Goal: Information Seeking & Learning: Find specific fact

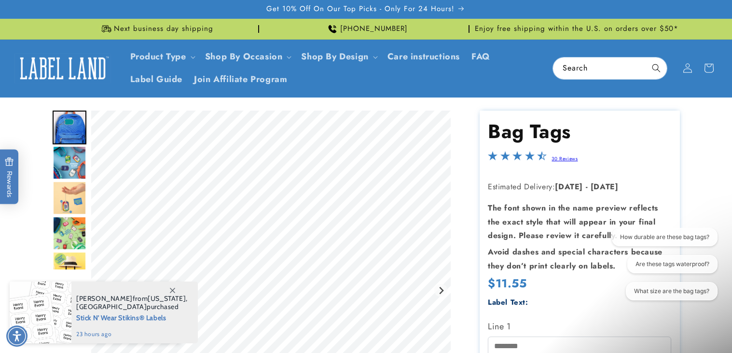
drag, startPoint x: 490, startPoint y: 283, endPoint x: 530, endPoint y: 279, distance: 39.8
click at [530, 279] on div "Regular price $11.55 Regular price Sale price $11.55 Unit price / per Sale Sold…" at bounding box center [579, 285] width 183 height 18
copy span "$11.55"
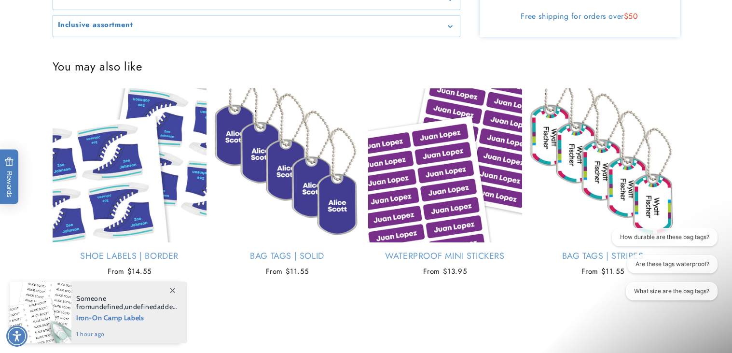
scroll to position [876, 0]
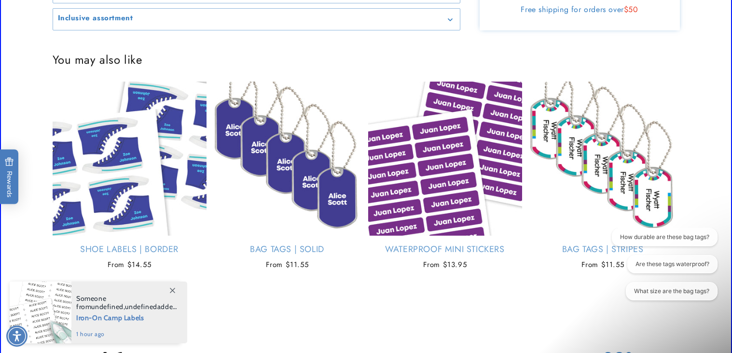
click at [608, 324] on div "Reviews" at bounding box center [367, 318] width 660 height 14
click at [669, 296] on button "What size are the bag tags?" at bounding box center [672, 291] width 92 height 18
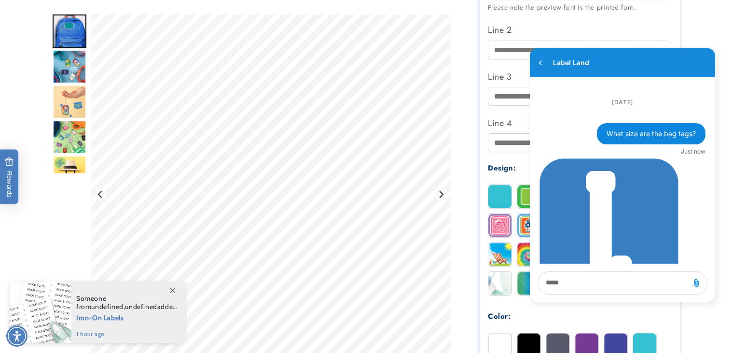
scroll to position [357, 0]
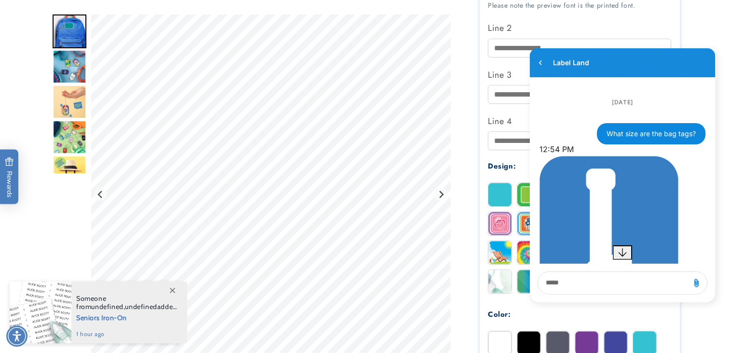
drag, startPoint x: 622, startPoint y: 170, endPoint x: 629, endPoint y: 171, distance: 7.3
click at [629, 309] on div "Our bag tags are 1.5 inches by 2.4 inches, made from sturdy metal, waterproof, …" at bounding box center [623, 343] width 166 height 68
copy div "1.5"
drag, startPoint x: 665, startPoint y: 171, endPoint x: 587, endPoint y: 176, distance: 78.8
click at [587, 309] on div "Our bag tags are 1.5 inches by 2.4 inches, made from sturdy metal, waterproof, …" at bounding box center [623, 343] width 166 height 68
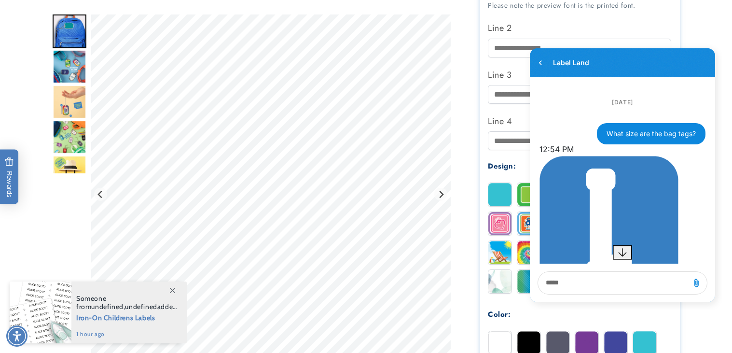
copy div "2.4 inches"
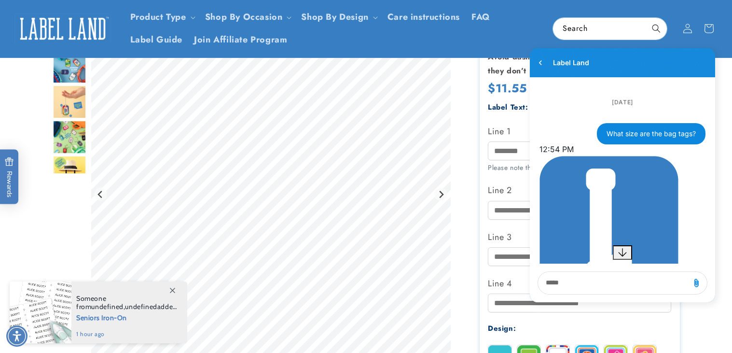
scroll to position [194, 0]
click at [498, 88] on span "$11.55" at bounding box center [507, 89] width 39 height 15
click at [492, 89] on span "$11.55" at bounding box center [507, 89] width 39 height 15
click at [495, 89] on span "$11.55" at bounding box center [507, 89] width 39 height 15
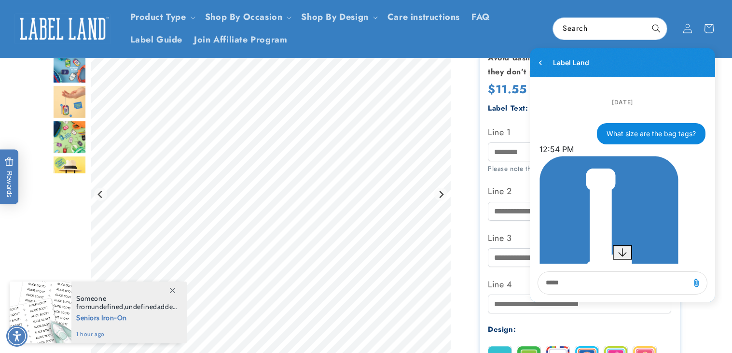
click at [495, 89] on span "$11.55" at bounding box center [507, 89] width 39 height 15
click at [504, 90] on span "$11.55" at bounding box center [507, 89] width 39 height 15
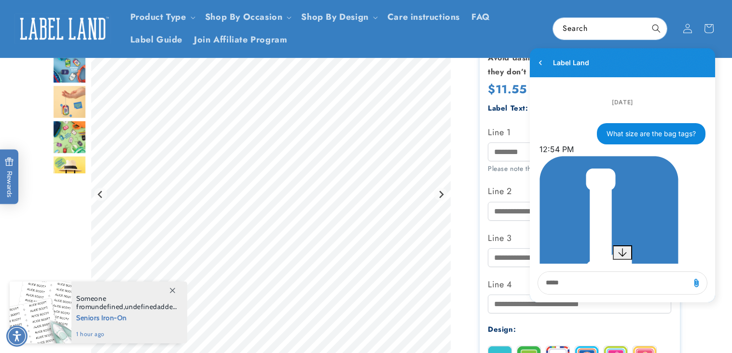
click at [504, 90] on span "$11.55" at bounding box center [507, 89] width 39 height 15
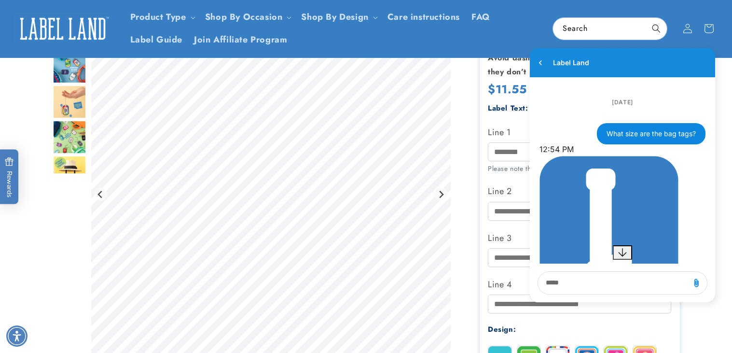
copy span "11.55"
